Goal: Transaction & Acquisition: Purchase product/service

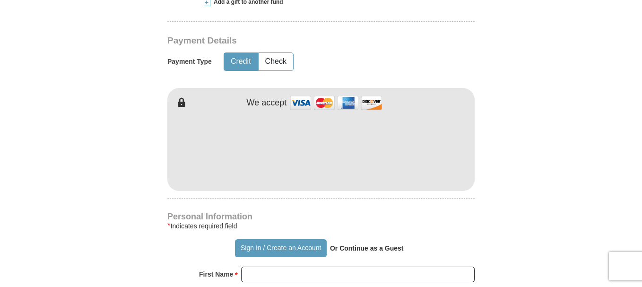
scroll to position [426, 0]
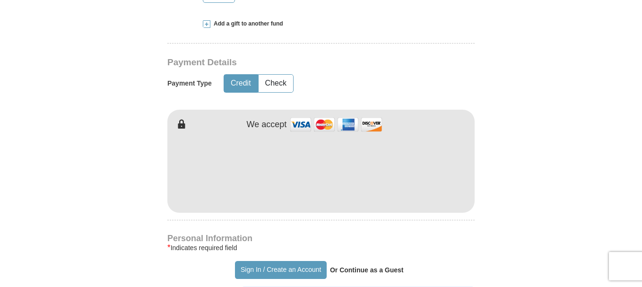
type input "[PERSON_NAME]"
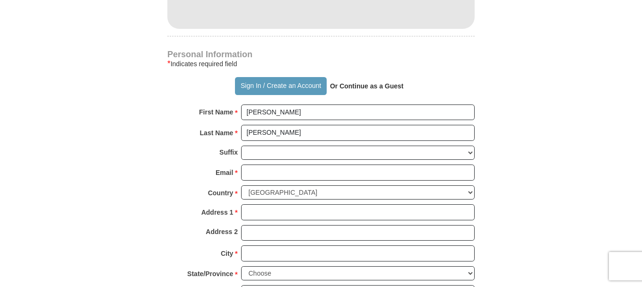
scroll to position [568, 0]
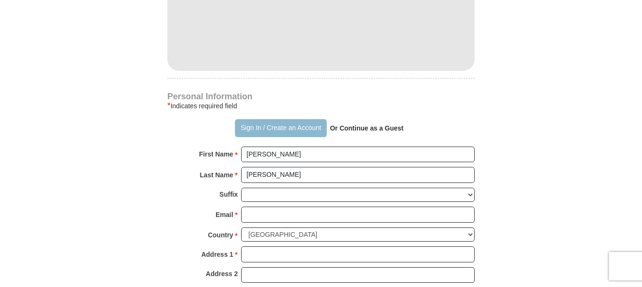
click at [267, 125] on button "Sign In / Create an Account" at bounding box center [280, 128] width 91 height 18
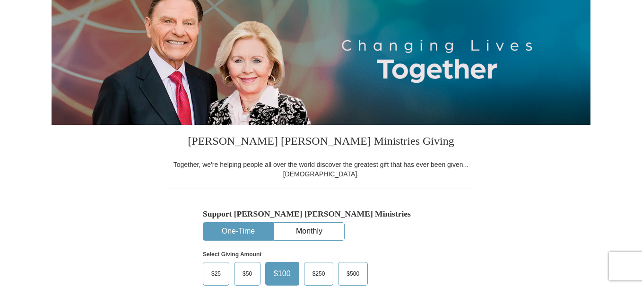
select select "WI"
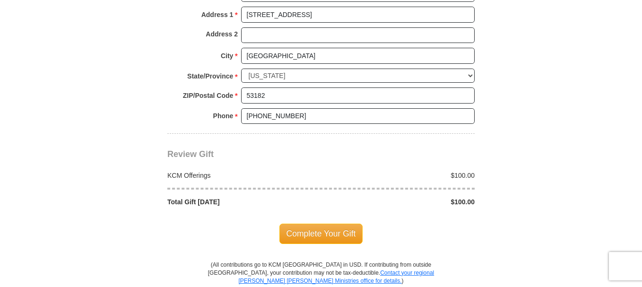
scroll to position [757, 0]
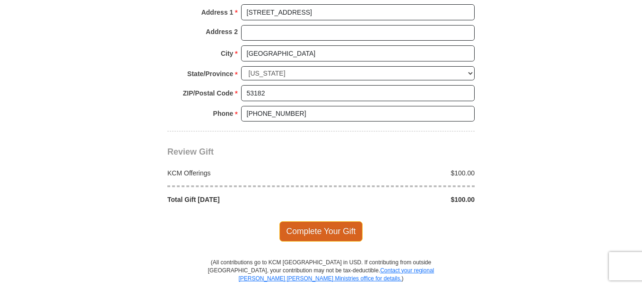
click at [320, 233] on span "Complete Your Gift" at bounding box center [322, 231] width 84 height 20
